Goal: Find specific page/section: Find specific page/section

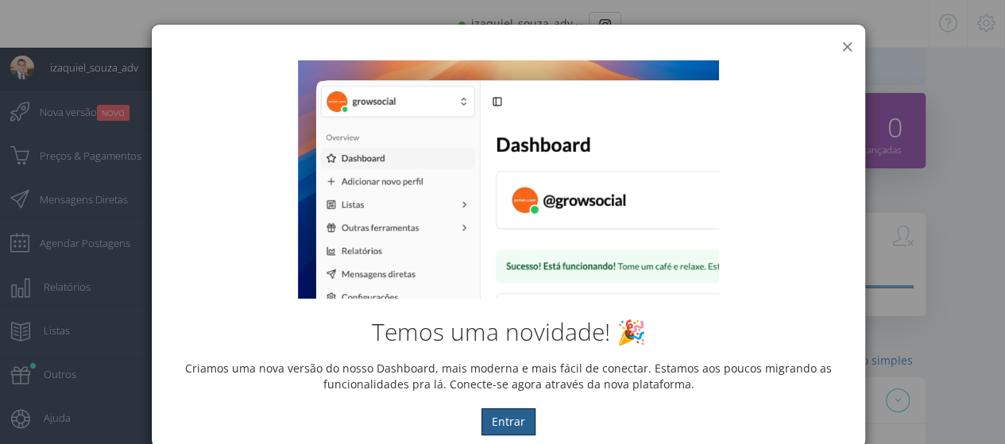
scroll to position [16, 0]
click at [841, 41] on button "×" at bounding box center [847, 46] width 12 height 21
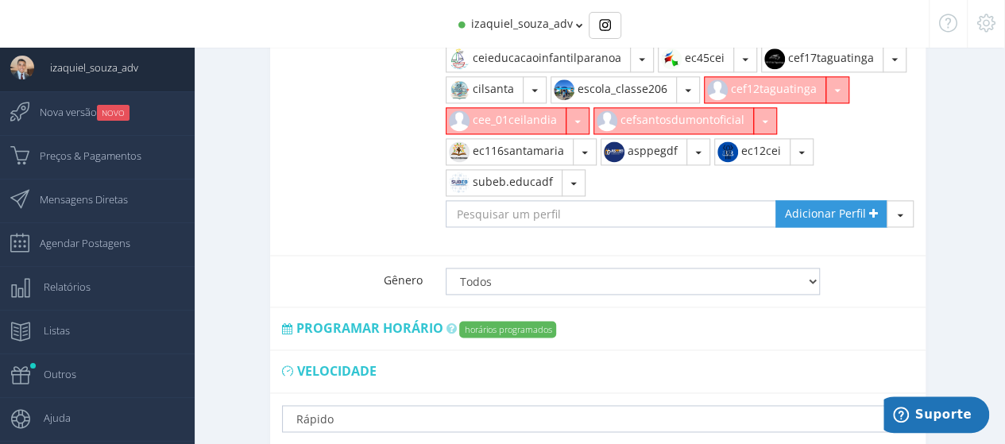
scroll to position [1268, 0]
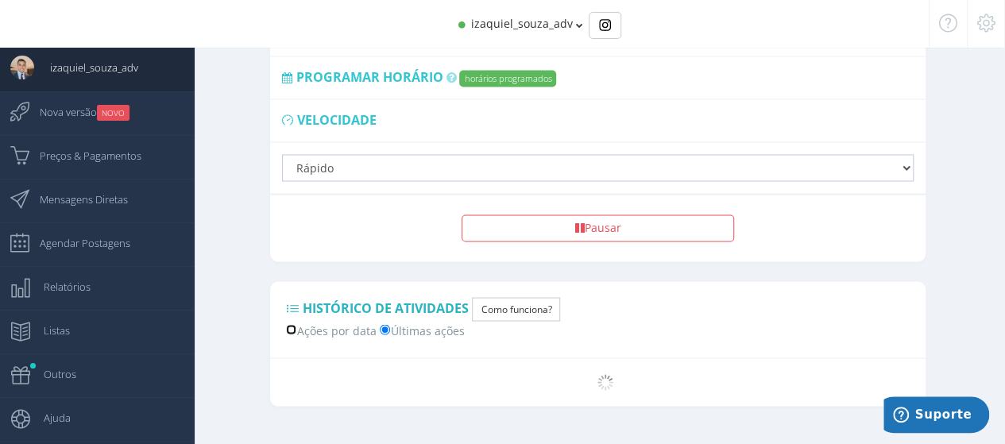
click at [293, 324] on input "Ações por data" at bounding box center [291, 329] width 10 height 10
radio input "true"
click at [389, 324] on input "Últimas ações" at bounding box center [385, 329] width 10 height 10
radio input "true"
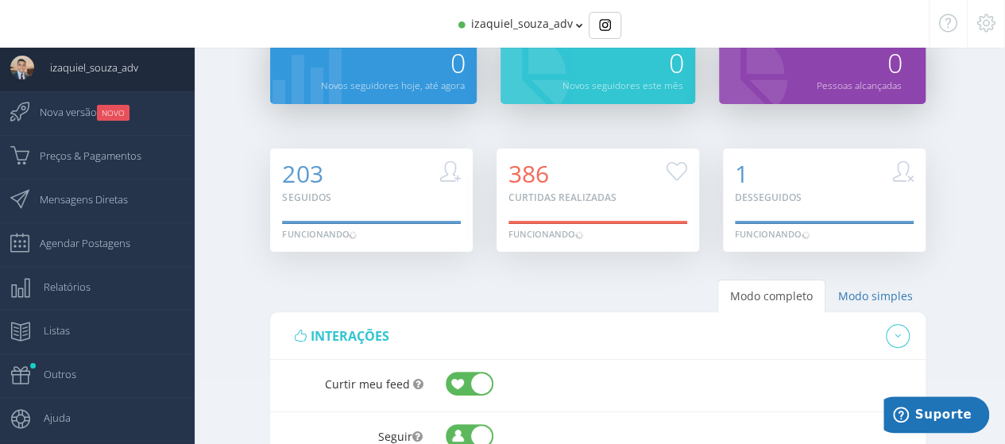
scroll to position [0, 0]
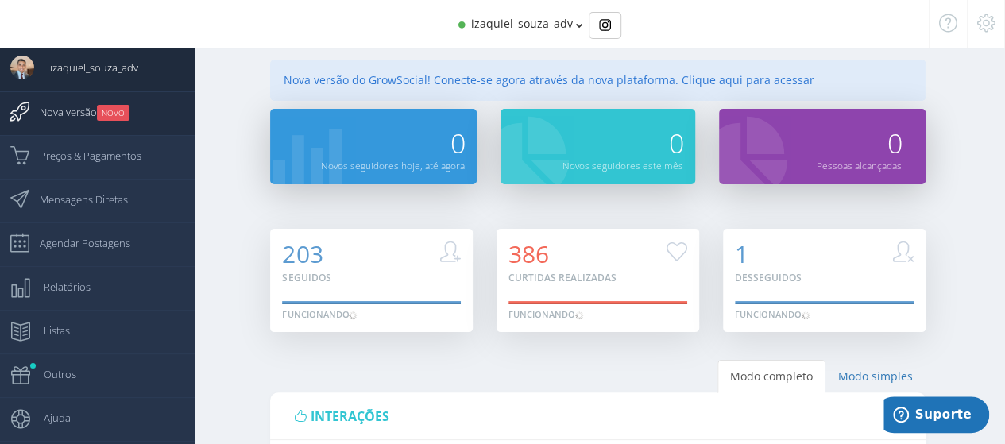
click at [55, 109] on span "Nova versão NOVO" at bounding box center [77, 112] width 106 height 40
